Goal: Subscribe to service/newsletter

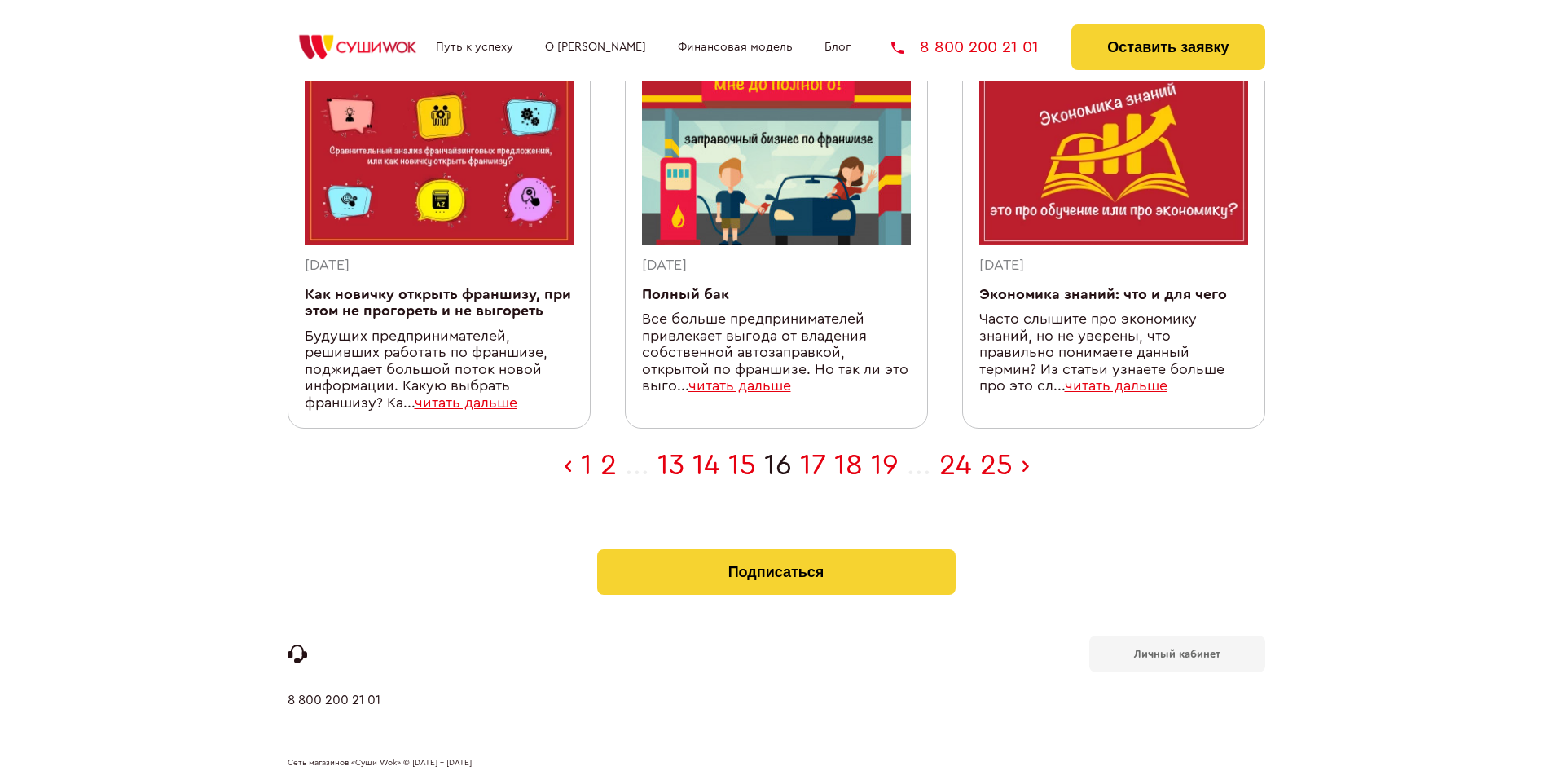
scroll to position [534, 0]
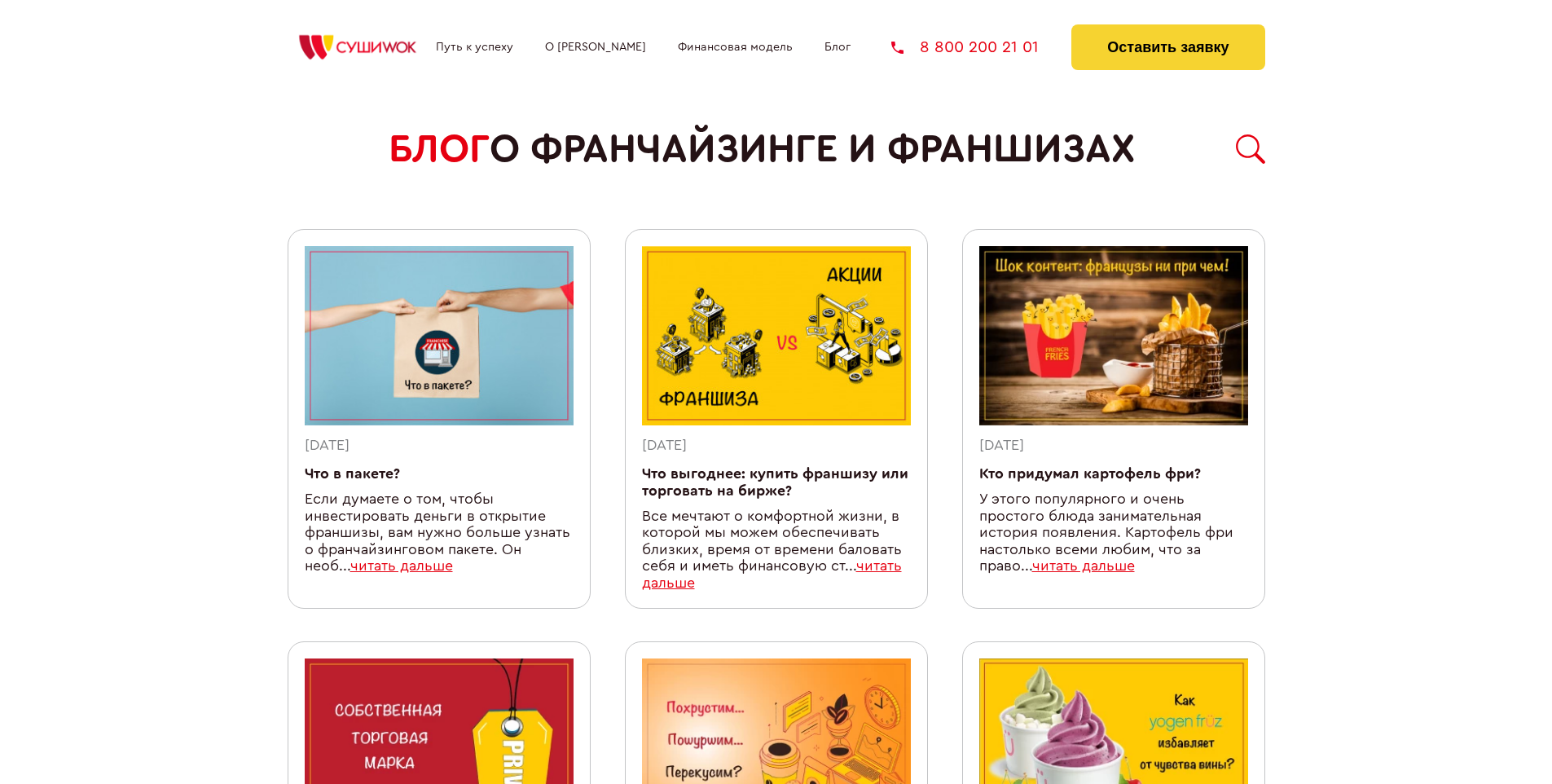
scroll to position [1450, 0]
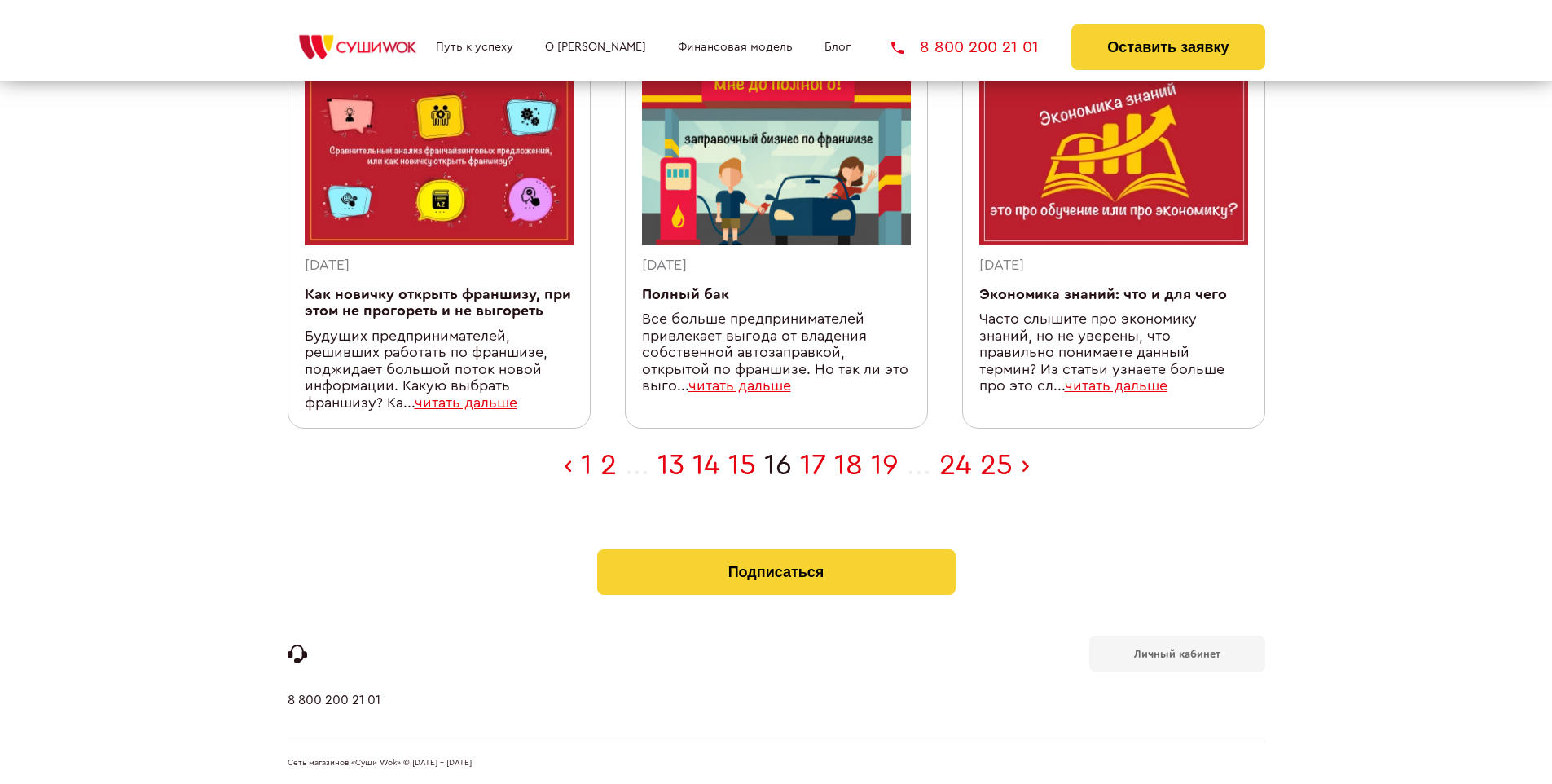
click at [1177, 651] on b "Личный кабинет" at bounding box center [1178, 653] width 87 height 11
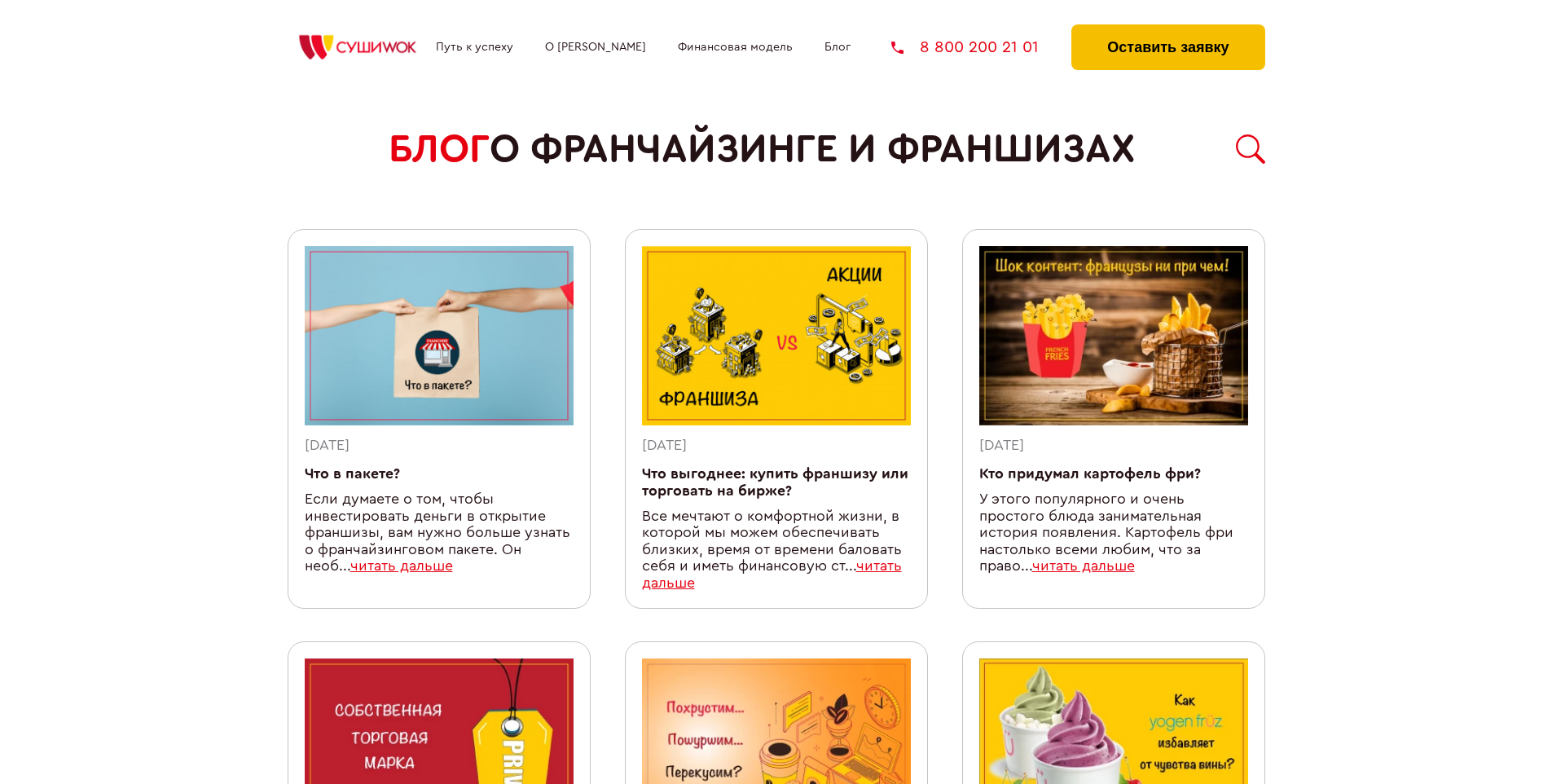
click at [1167, 29] on button "Оставить заявку" at bounding box center [1167, 46] width 193 height 45
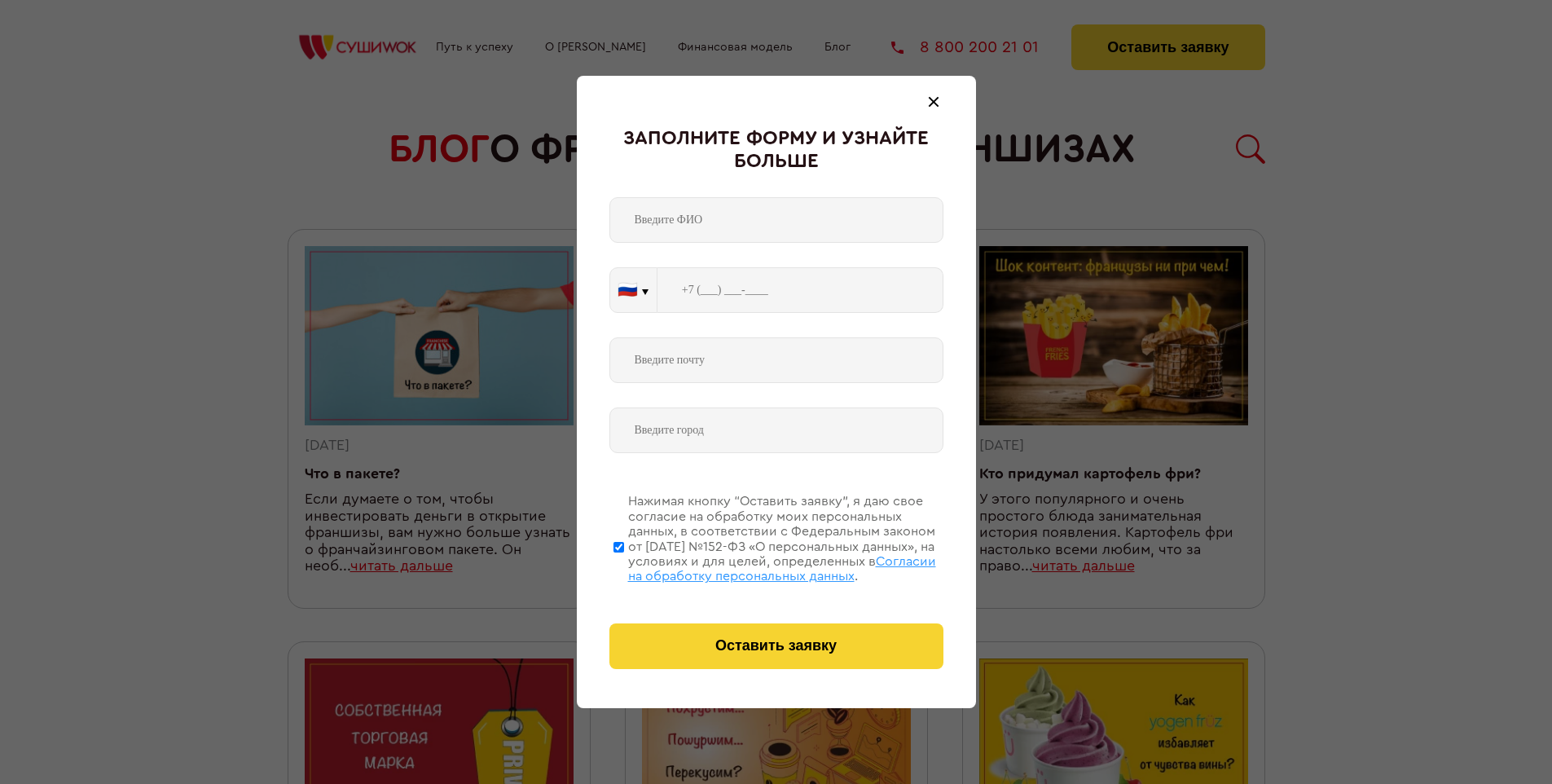
click at [755, 566] on span "Согласии на обработку персональных данных" at bounding box center [782, 569] width 308 height 28
click at [624, 566] on input "Нажимая кнопку “Оставить заявку”, я даю свое согласие на обработку моих персона…" at bounding box center [619, 545] width 11 height 130
checkbox input "false"
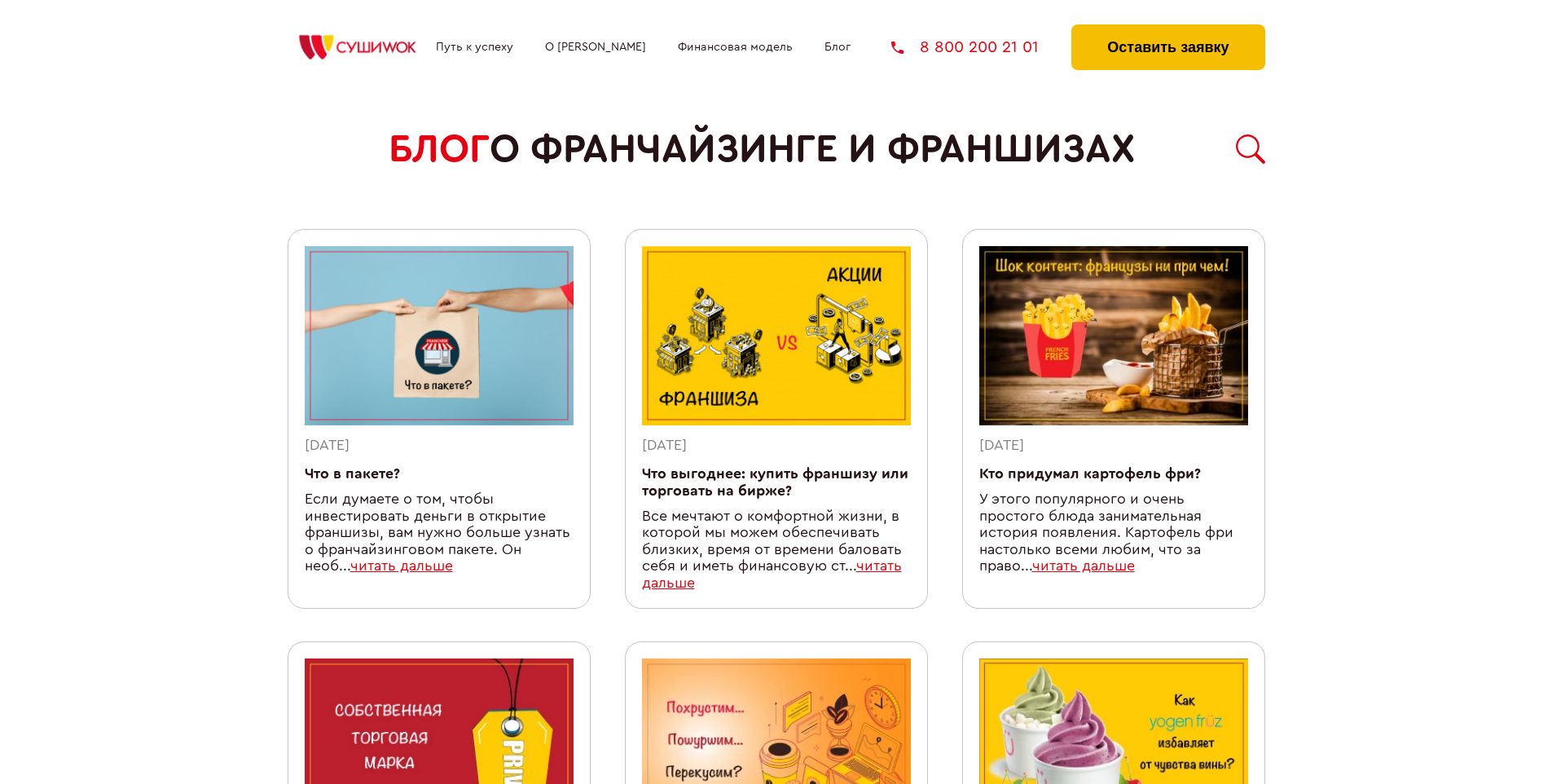
click at [1167, 29] on button "Оставить заявку" at bounding box center [1167, 46] width 193 height 45
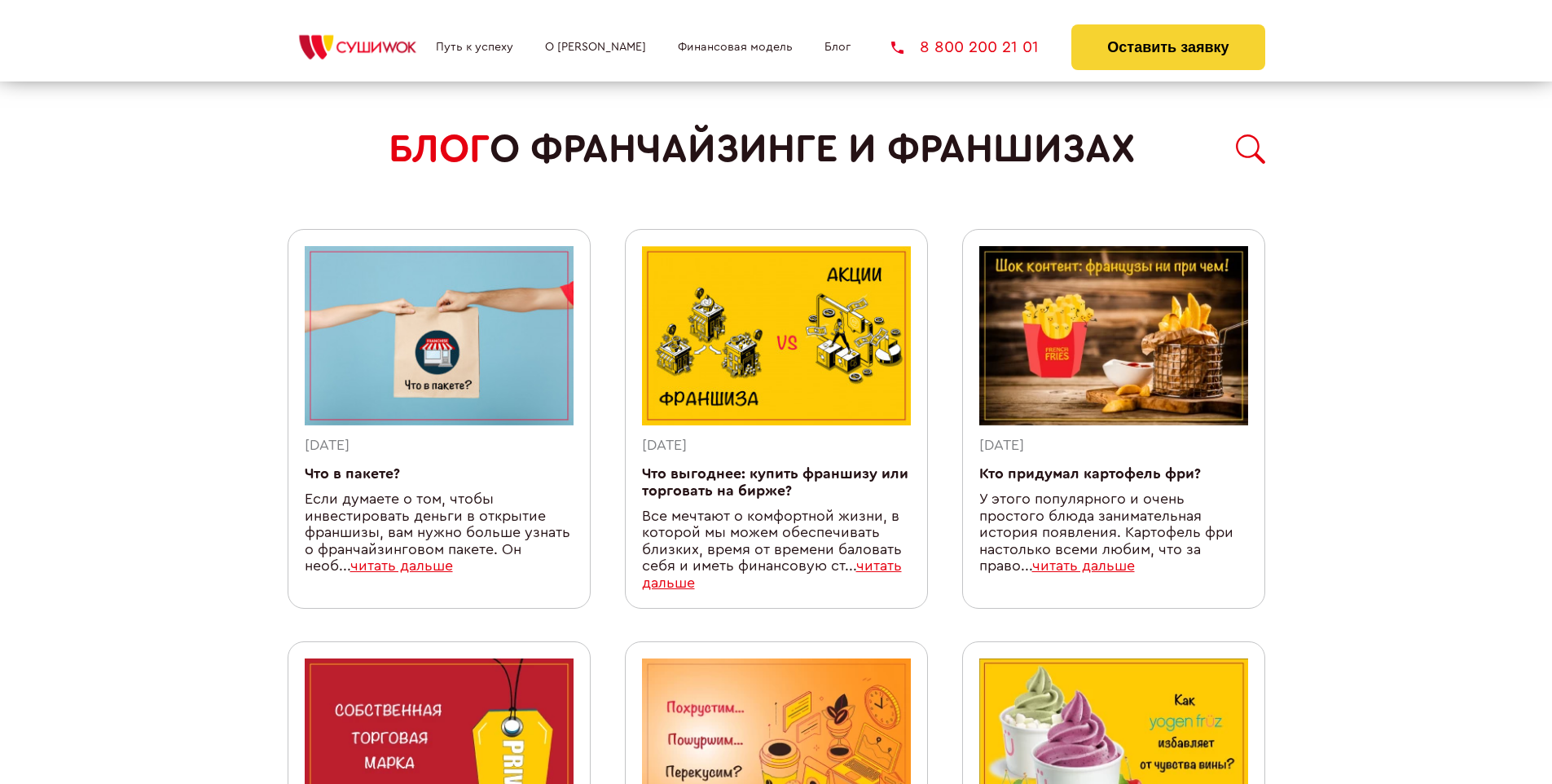
scroll to position [1450, 0]
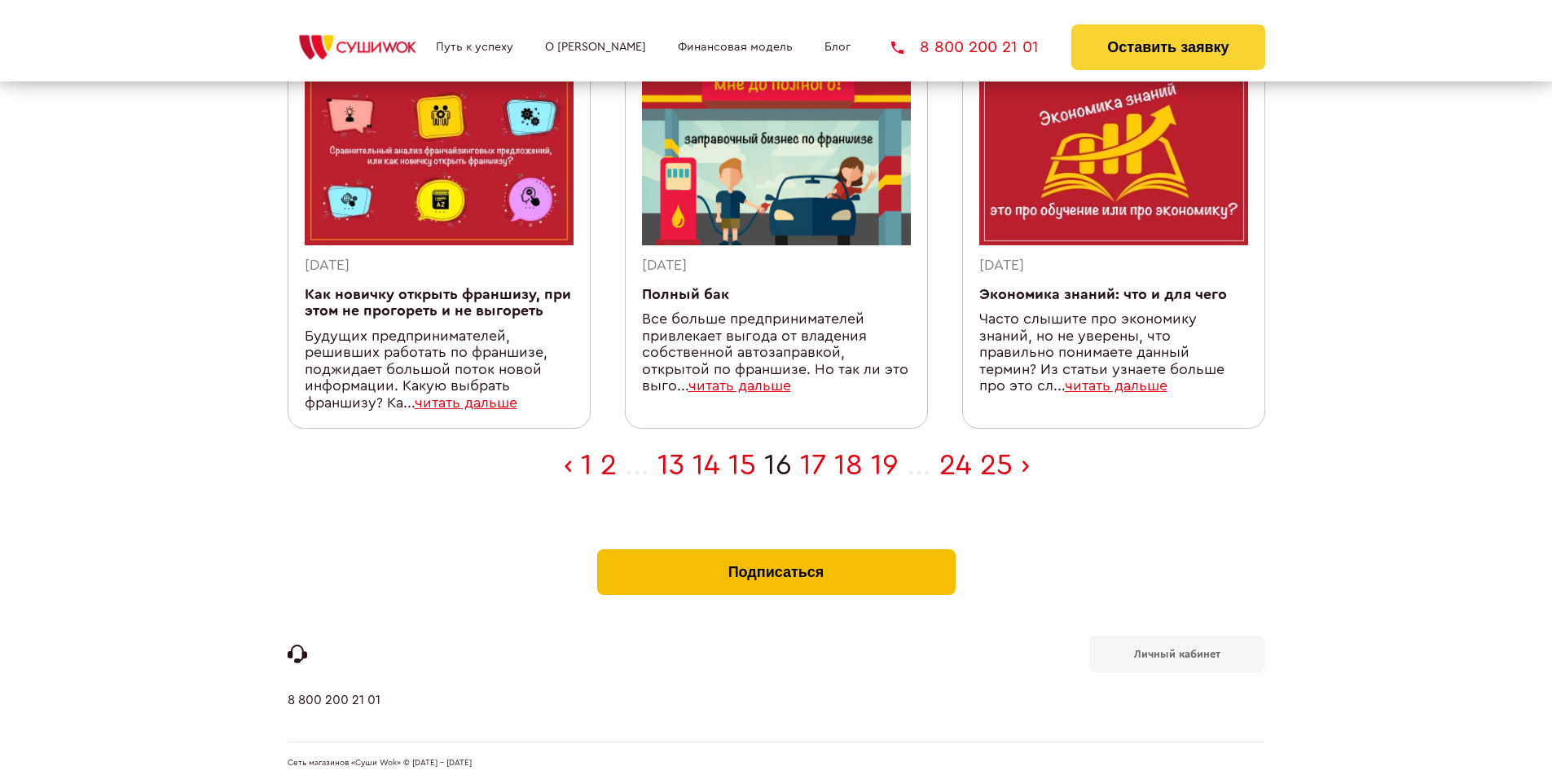
click at [776, 552] on button "Подписаться" at bounding box center [776, 571] width 359 height 45
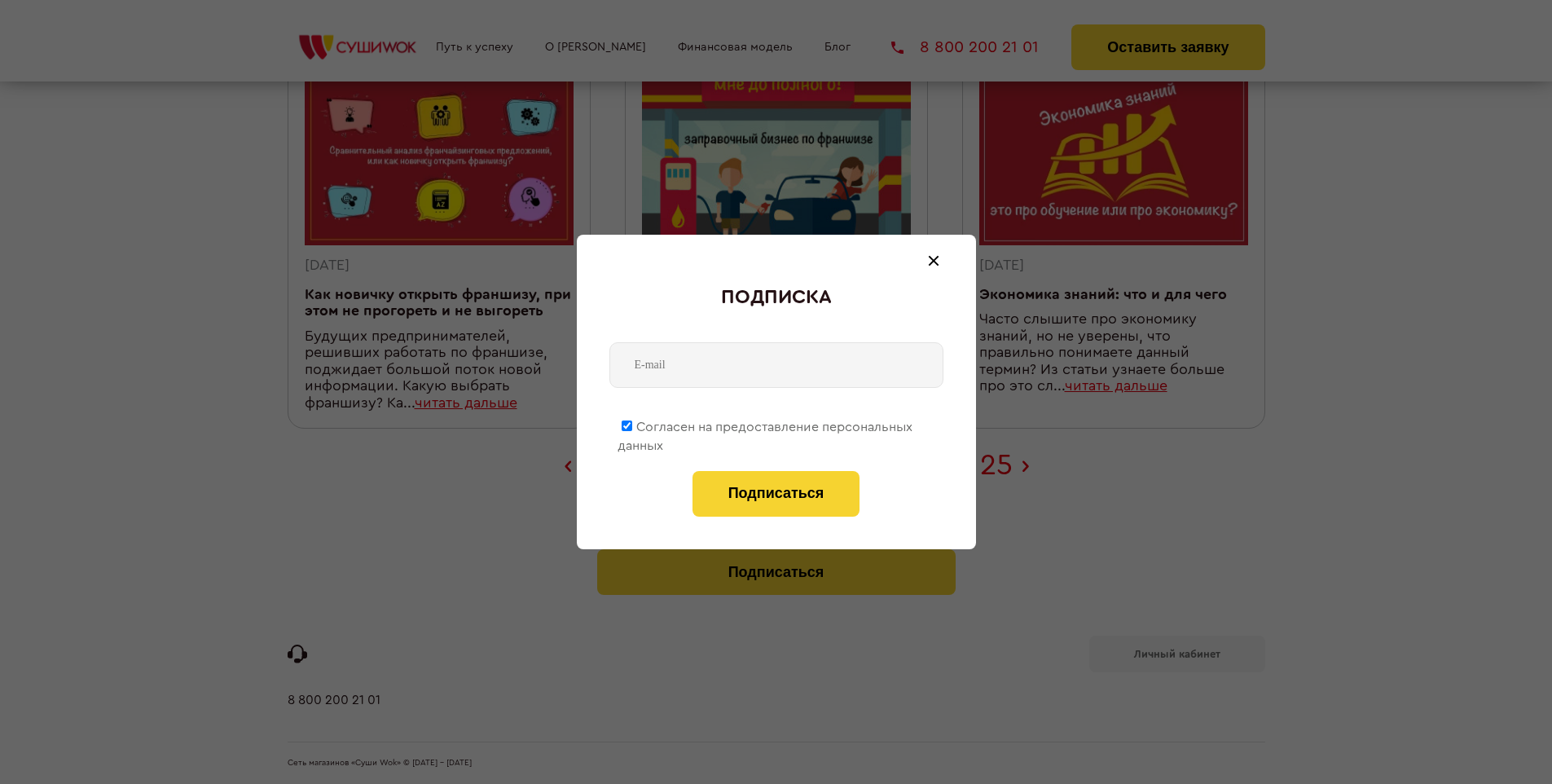
click at [766, 423] on span "Согласен на предоставление персональных данных" at bounding box center [765, 436] width 294 height 32
click at [632, 423] on input "Согласен на предоставление персональных данных" at bounding box center [626, 425] width 11 height 11
checkbox input "false"
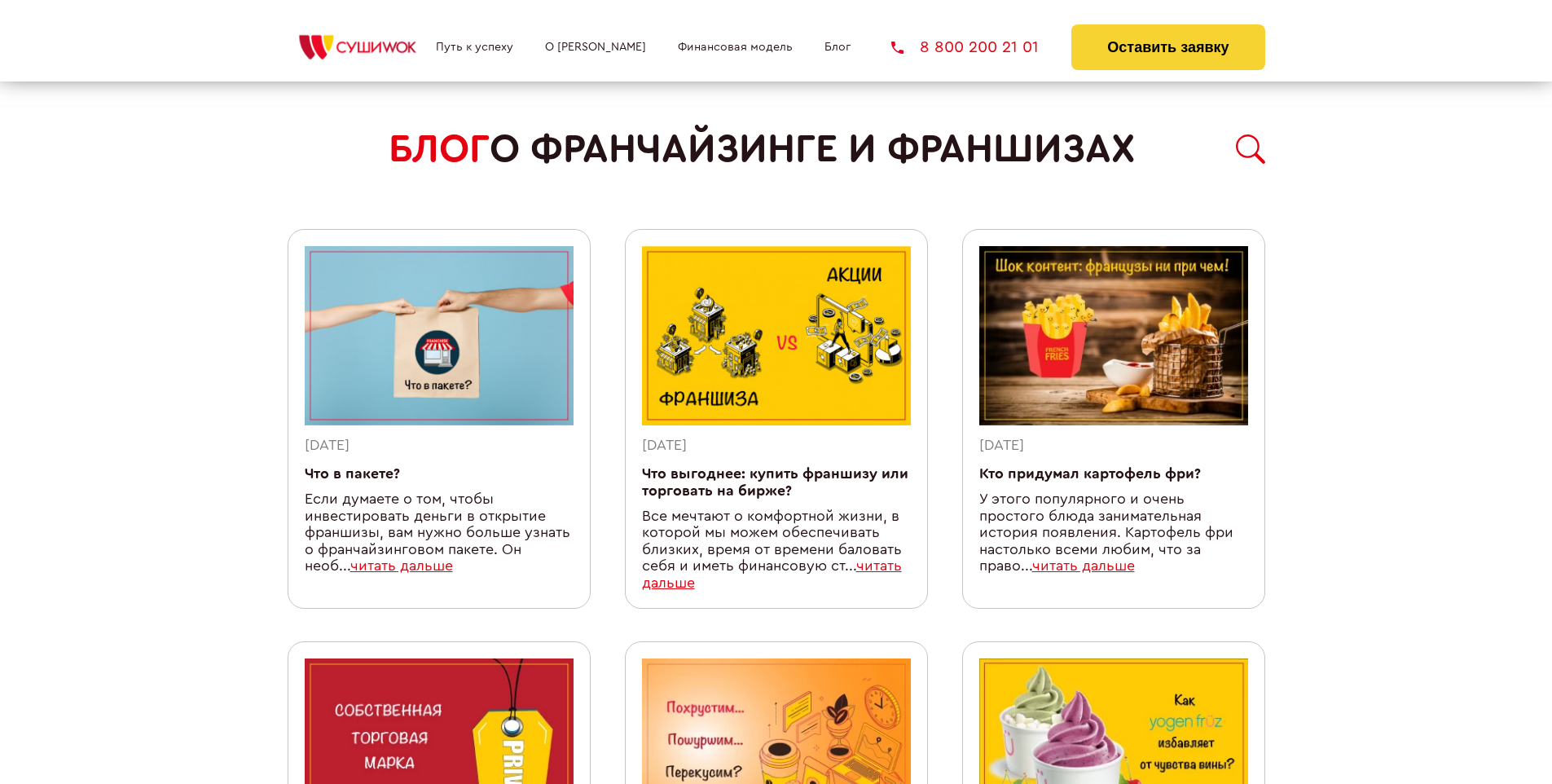
scroll to position [1450, 0]
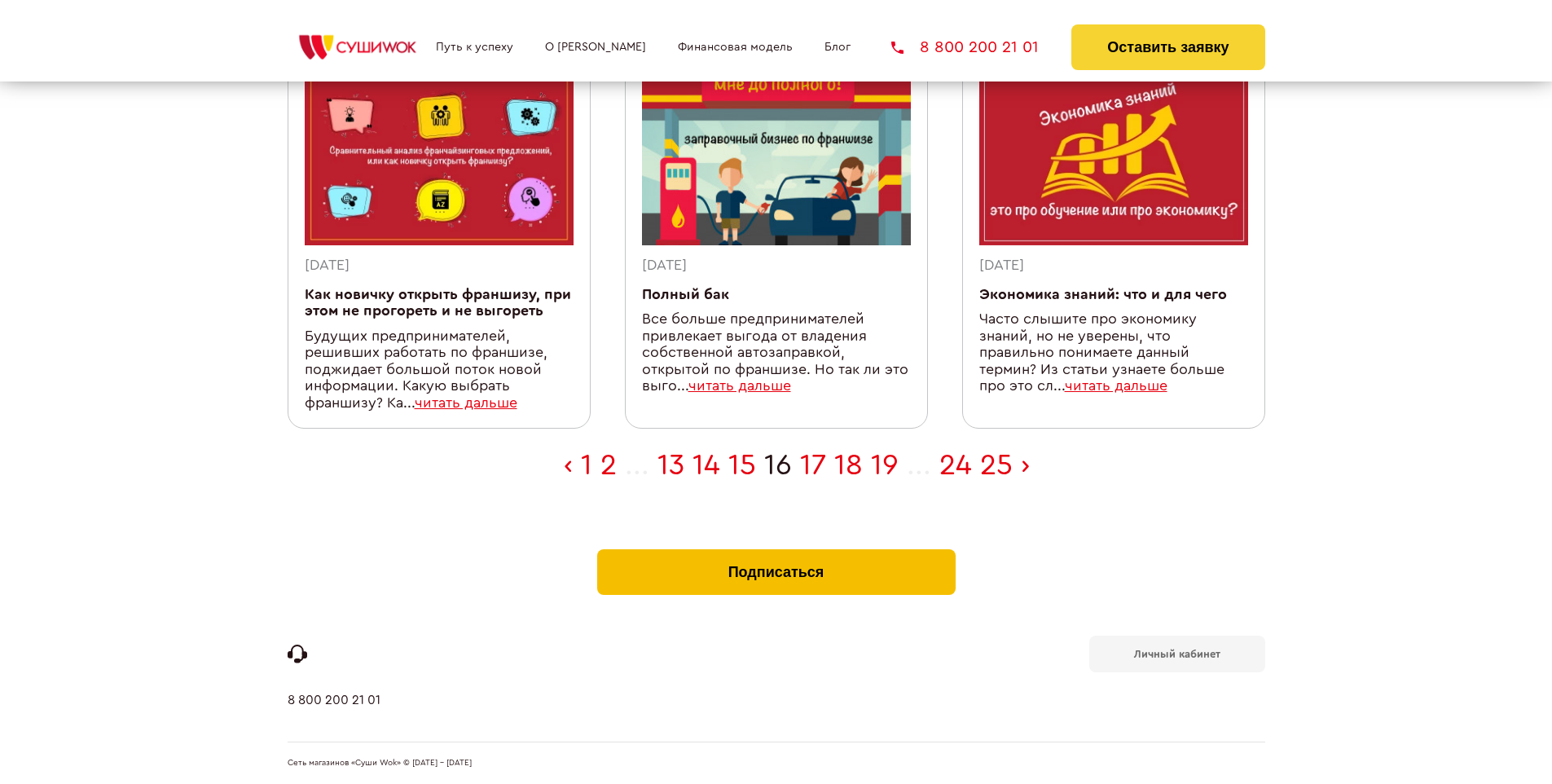
click at [776, 552] on button "Подписаться" at bounding box center [776, 571] width 359 height 45
